Goal: Find specific page/section: Find specific page/section

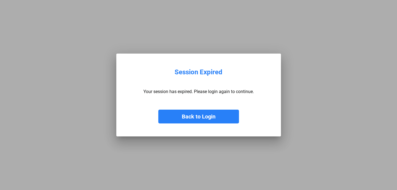
click at [190, 116] on button "Back to Login" at bounding box center [198, 117] width 81 height 14
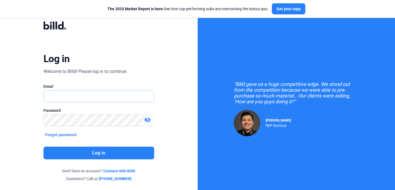
type input "[PERSON_NAME][EMAIL_ADDRESS][DOMAIN_NAME]"
click at [102, 155] on button "Log in" at bounding box center [98, 153] width 111 height 13
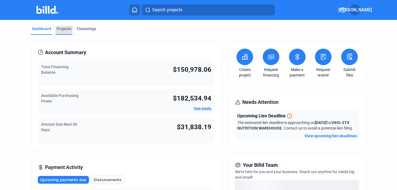
click at [63, 28] on div "Projects" at bounding box center [64, 29] width 15 height 6
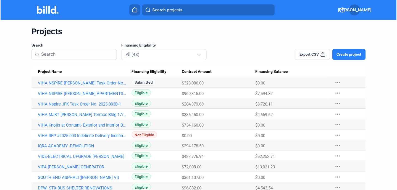
scroll to position [22, 0]
